Goal: Transaction & Acquisition: Purchase product/service

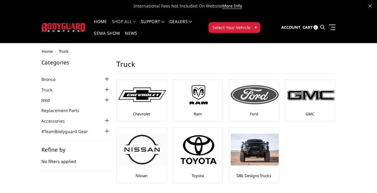
click at [260, 105] on div at bounding box center [255, 94] width 48 height 27
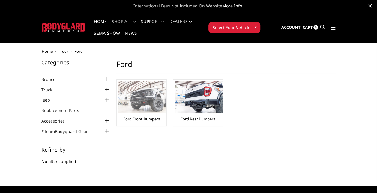
click at [150, 112] on img at bounding box center [142, 97] width 48 height 32
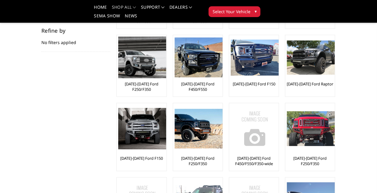
scroll to position [130, 0]
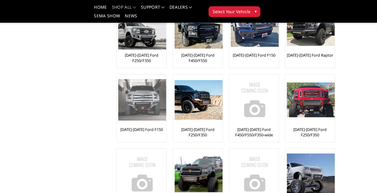
click at [150, 109] on img at bounding box center [142, 99] width 48 height 41
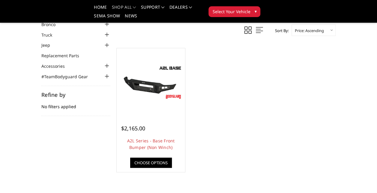
scroll to position [30, 0]
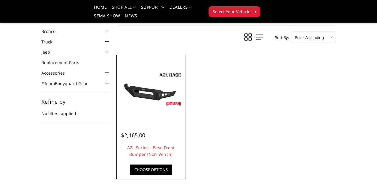
click at [161, 98] on img at bounding box center [150, 89] width 65 height 37
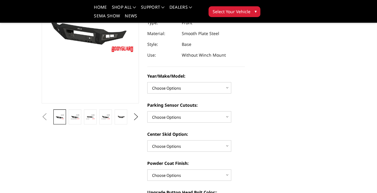
scroll to position [88, 0]
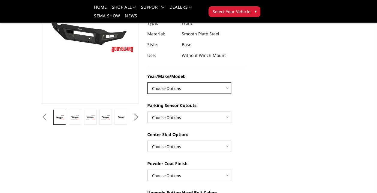
click at [194, 88] on select "Choose Options Chevrolet 15-19 2500/3500 Chevrolet 19-21 1500 Chevrolet 15-20 […" at bounding box center [189, 88] width 84 height 11
select select "4337"
click at [147, 83] on select "Choose Options Chevrolet 15-19 2500/3500 Chevrolet 19-21 1500 Chevrolet 15-20 […" at bounding box center [189, 88] width 84 height 11
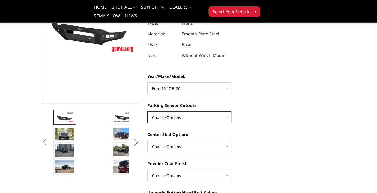
click at [226, 117] on select "Choose Options Yes - With Parking Sensor Cutouts No - Without Parking Sensor Cu…" at bounding box center [189, 117] width 84 height 11
select select "4329"
click at [147, 112] on select "Choose Options Yes - With Parking Sensor Cutouts No - Without Parking Sensor Cu…" at bounding box center [189, 117] width 84 height 11
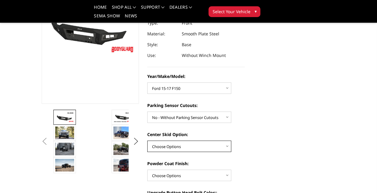
click at [207, 143] on select "Choose Options Single Light Bar Cutout" at bounding box center [189, 146] width 84 height 11
select select "4304"
click at [147, 141] on select "Choose Options Single Light Bar Cutout" at bounding box center [189, 146] width 84 height 11
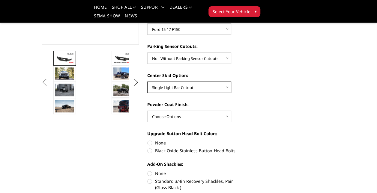
scroll to position [150, 0]
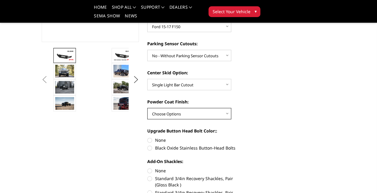
click at [227, 111] on select "Choose Options Bare metal (included) Texture Black Powder Coat" at bounding box center [189, 113] width 84 height 11
select select "4286"
click at [147, 108] on select "Choose Options Bare metal (included) Texture Black Powder Coat" at bounding box center [189, 113] width 84 height 11
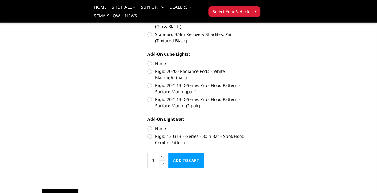
scroll to position [310, 0]
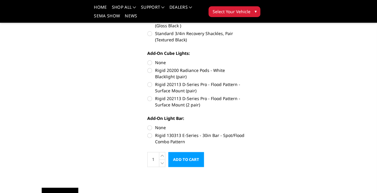
click at [152, 138] on label "Rigid 130313 E-Series - 30in Bar - Spot/Flood Combo Pattern" at bounding box center [196, 138] width 98 height 13
click at [245, 125] on input "Rigid 130313 E-Series - 30in Bar - Spot/Flood Combo Pattern" at bounding box center [245, 125] width 0 height 0
radio input "true"
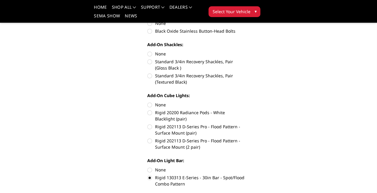
scroll to position [265, 0]
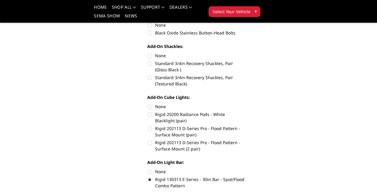
click at [156, 141] on label "Rigid 202113 D-Series Pro - Flood Pattern - Surface Mount (2 pair)" at bounding box center [196, 146] width 98 height 13
click at [245, 126] on input "Rigid 202113 D-Series Pro - Flood Pattern - Surface Mount (2 pair)" at bounding box center [245, 126] width 0 height 0
radio input "true"
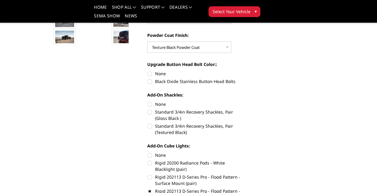
scroll to position [214, 0]
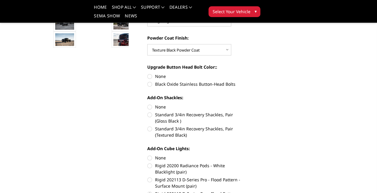
click at [155, 115] on label "Standard 3/4in Recovery Shackles, Pair (Gloss Black )" at bounding box center [196, 118] width 98 height 13
click at [245, 104] on input "Standard 3/4in Recovery Shackles, Pair (Gloss Black )" at bounding box center [245, 104] width 0 height 0
radio input "true"
click at [151, 74] on label "None" at bounding box center [196, 76] width 98 height 6
click at [148, 74] on input "None" at bounding box center [147, 73] width 0 height 0
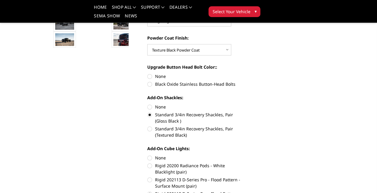
radio input "true"
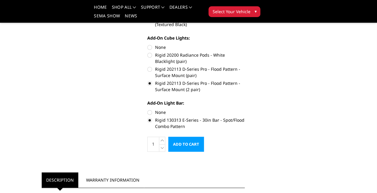
scroll to position [325, 0]
click at [190, 144] on input "Add to Cart" at bounding box center [186, 144] width 36 height 15
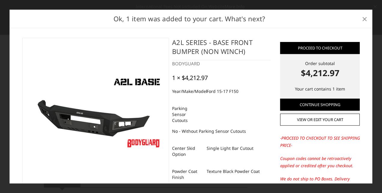
click at [364, 18] on span "×" at bounding box center [364, 18] width 5 height 13
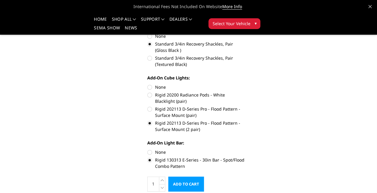
scroll to position [288, 0]
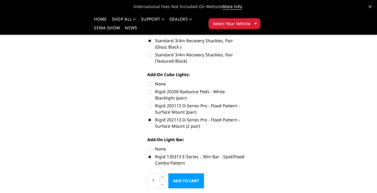
click at [150, 149] on label "None" at bounding box center [196, 149] width 98 height 6
click at [148, 146] on input "None" at bounding box center [147, 146] width 0 height 0
radio input "true"
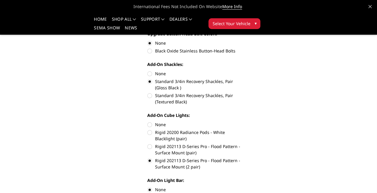
scroll to position [241, 0]
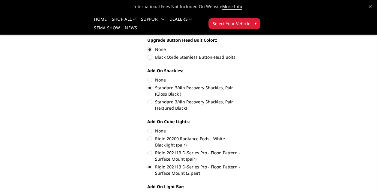
click at [151, 80] on label "None" at bounding box center [196, 80] width 98 height 6
click at [148, 77] on input "None" at bounding box center [147, 77] width 0 height 0
radio input "true"
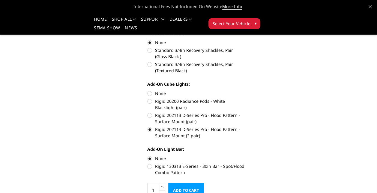
scroll to position [280, 0]
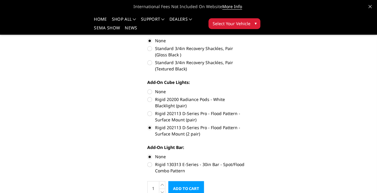
click at [150, 91] on label "None" at bounding box center [196, 92] width 98 height 6
click at [148, 89] on input "None" at bounding box center [147, 89] width 0 height 0
radio input "true"
click at [151, 164] on label "Rigid 130313 E-Series - 30in Bar - Spot/Flood Combo Pattern" at bounding box center [196, 168] width 98 height 13
click at [245, 154] on input "Rigid 130313 E-Series - 30in Bar - Spot/Flood Combo Pattern" at bounding box center [245, 154] width 0 height 0
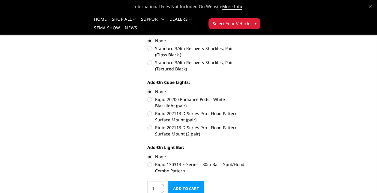
radio input "true"
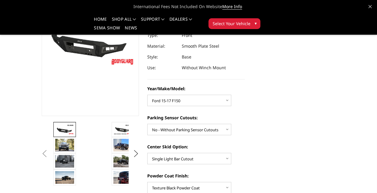
scroll to position [0, 0]
